Goal: Find specific page/section: Find specific page/section

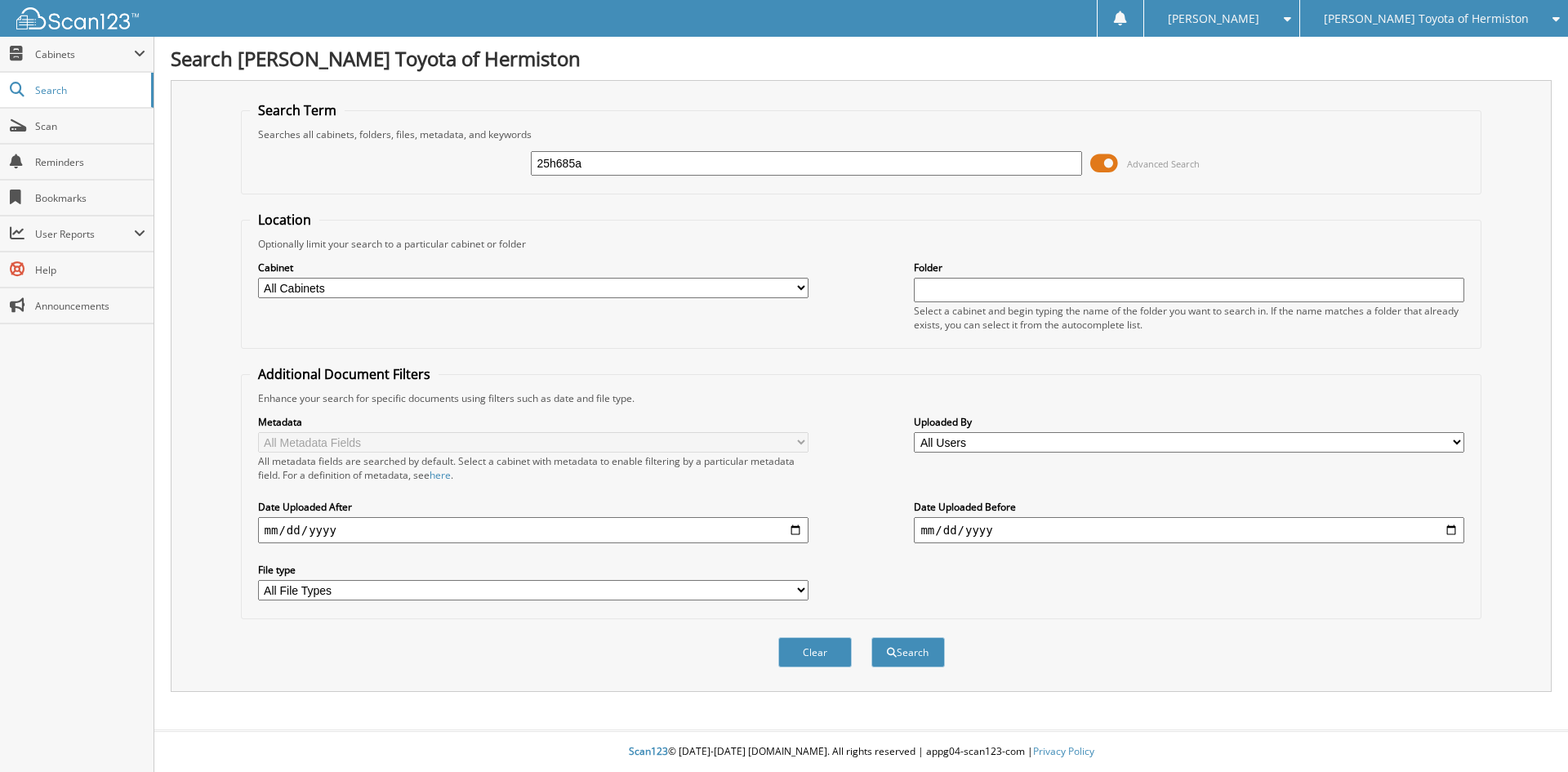
type input "25h685a"
click at [872, 637] on button "Search" at bounding box center [908, 653] width 74 height 31
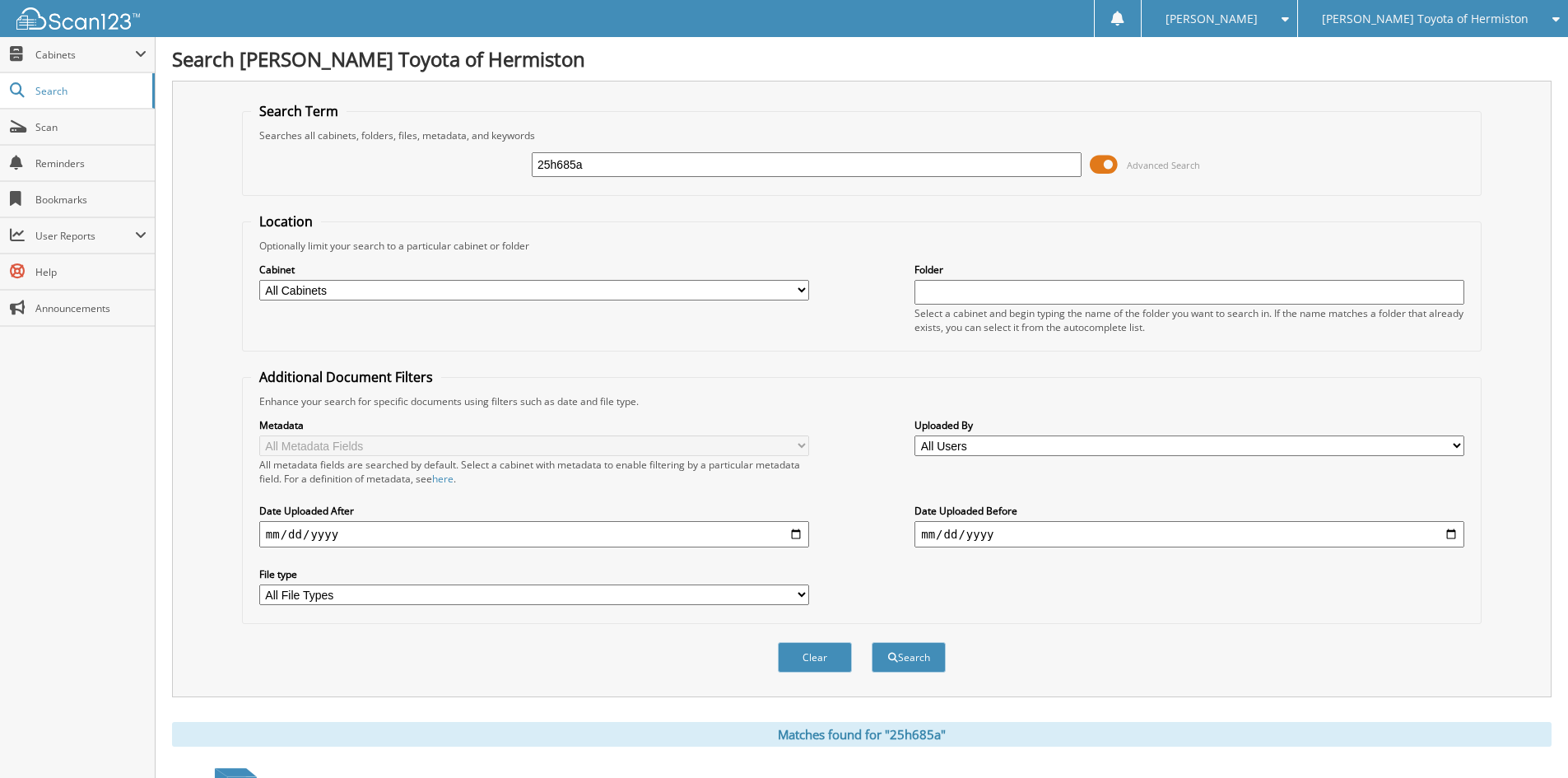
scroll to position [143, 0]
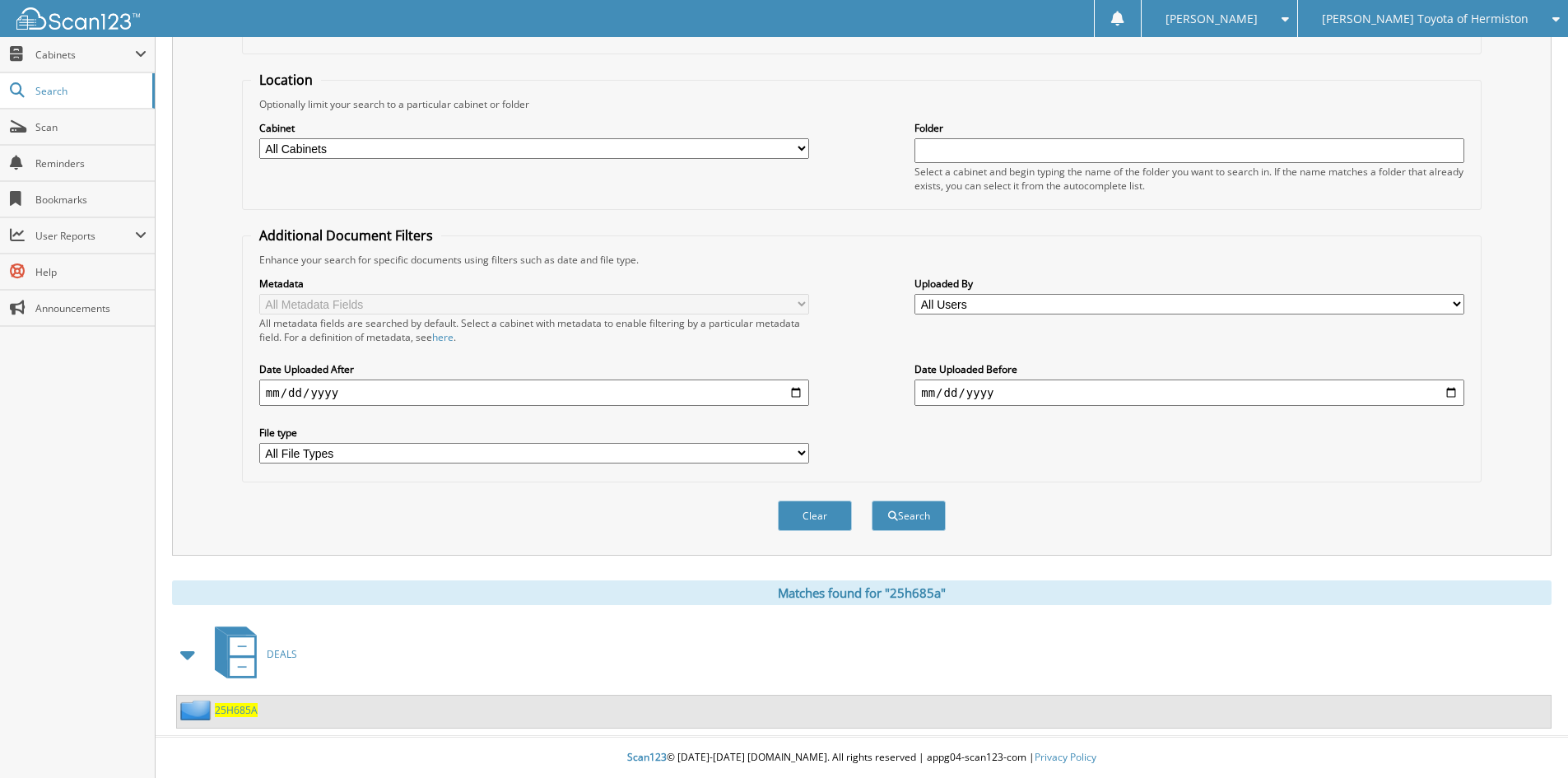
click at [229, 711] on span "25H685A" at bounding box center [236, 710] width 42 height 14
